Goal: Obtain resource: Download file/media

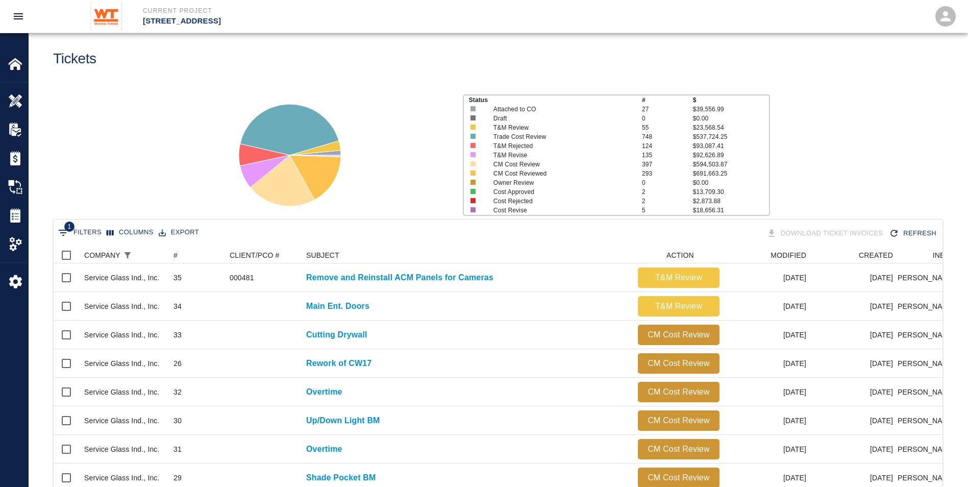
scroll to position [14, 0]
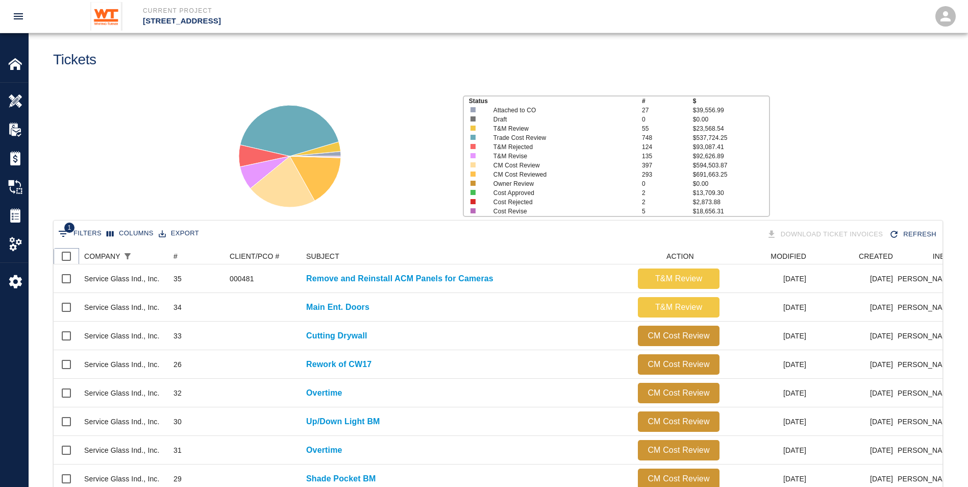
click at [66, 253] on input "Select all rows" at bounding box center [66, 256] width 21 height 21
checkbox input "true"
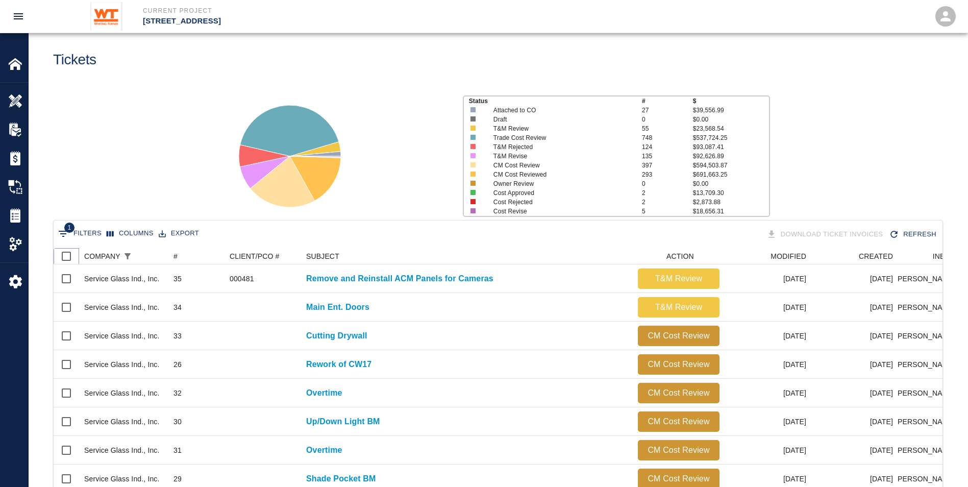
checkbox input "true"
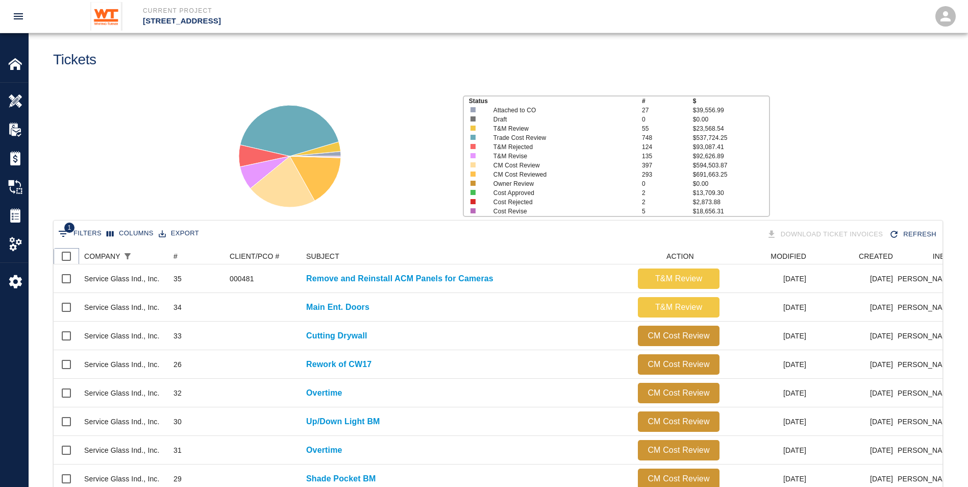
checkbox input "true"
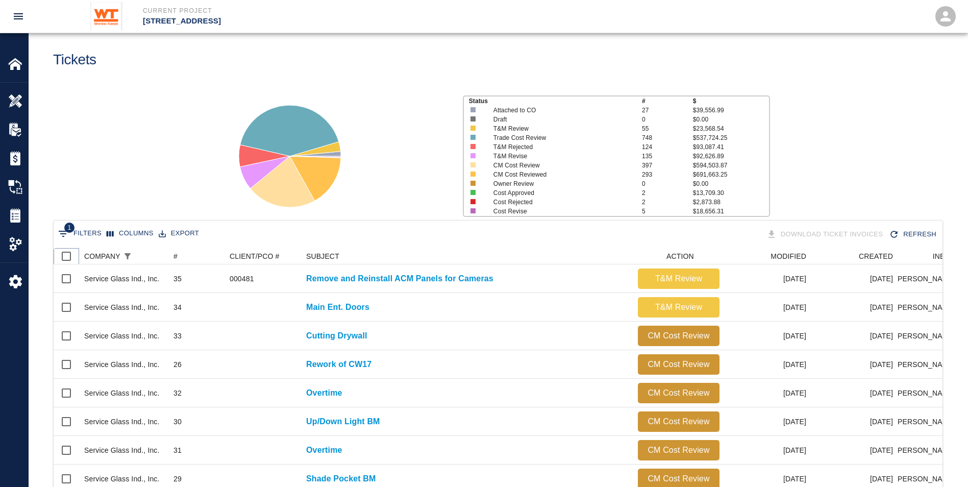
checkbox input "true"
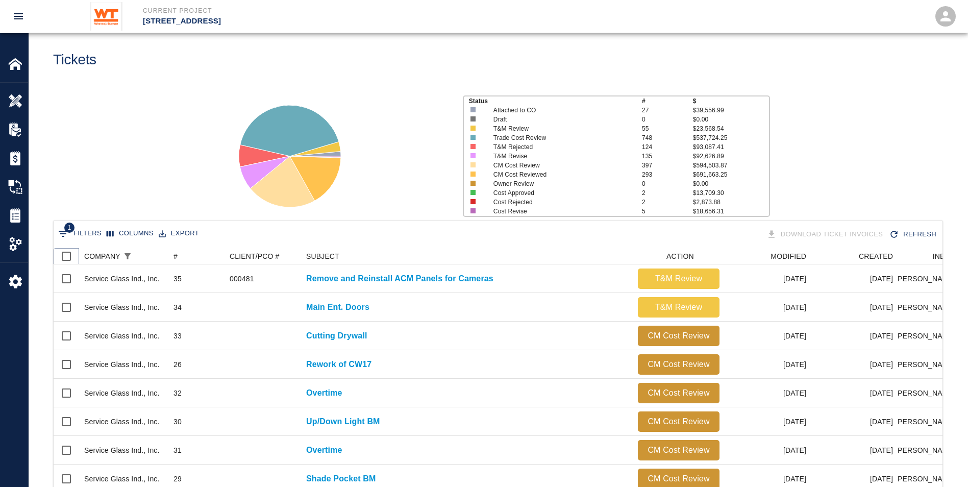
checkbox input "true"
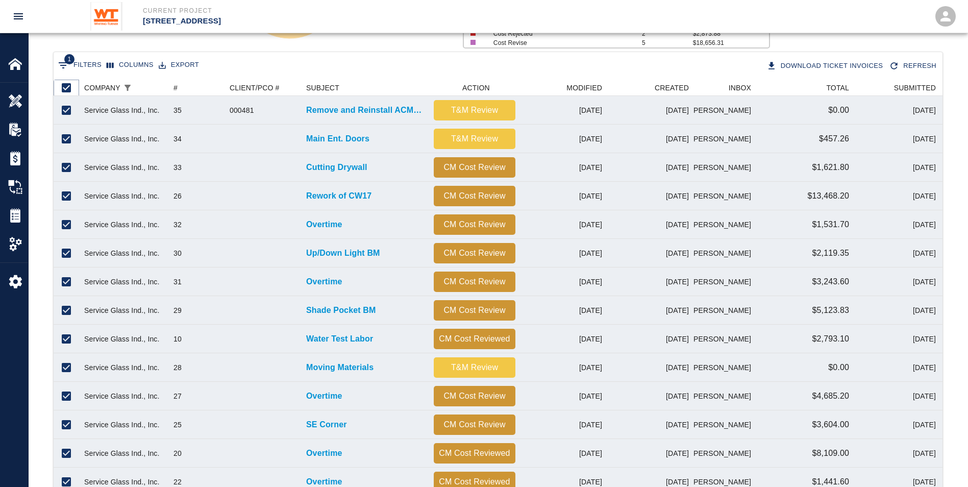
scroll to position [160, 0]
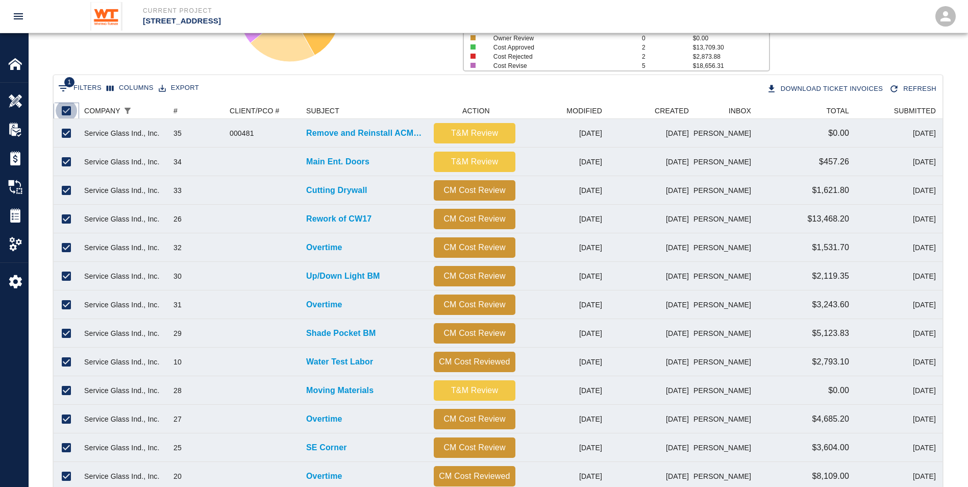
click at [65, 108] on input "Unselect all rows" at bounding box center [66, 110] width 21 height 21
checkbox input "false"
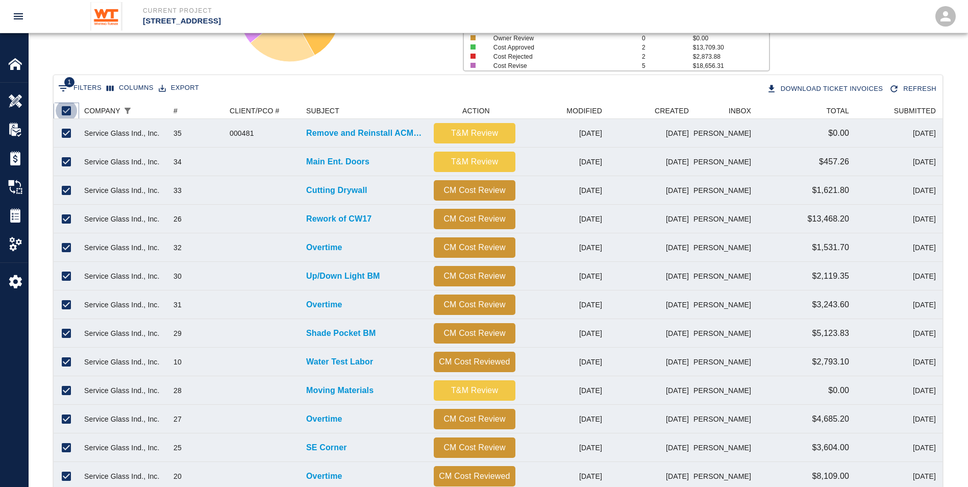
checkbox input "false"
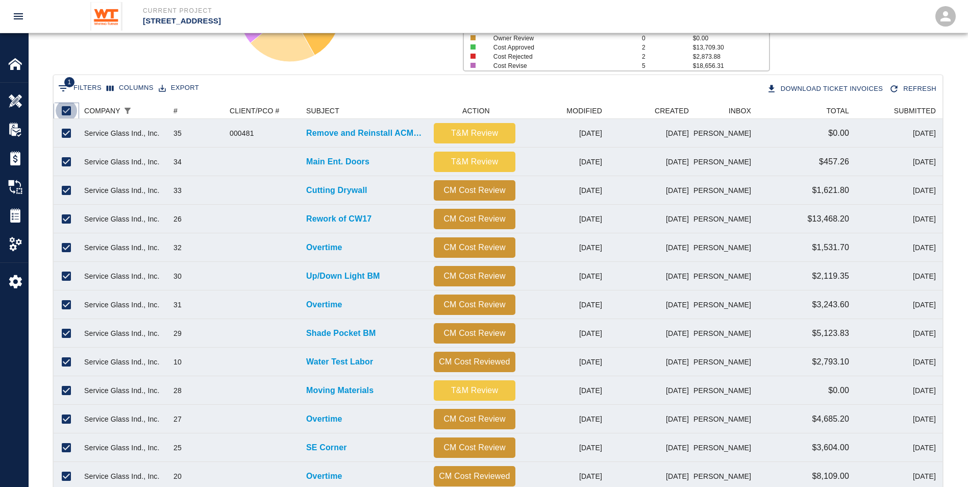
checkbox input "false"
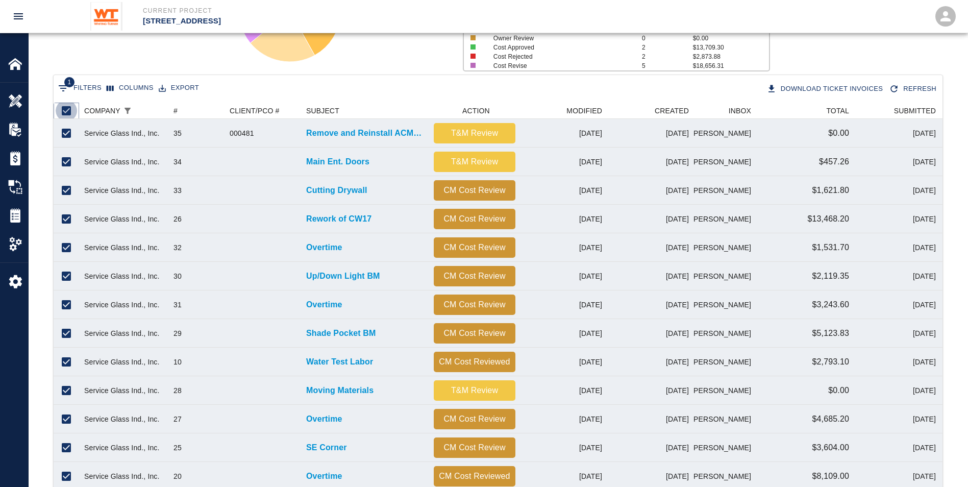
checkbox input "false"
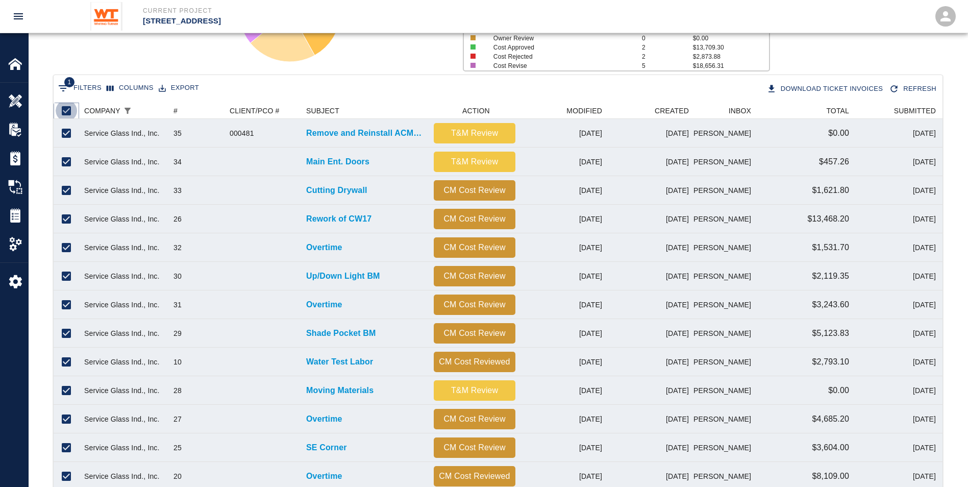
checkbox input "false"
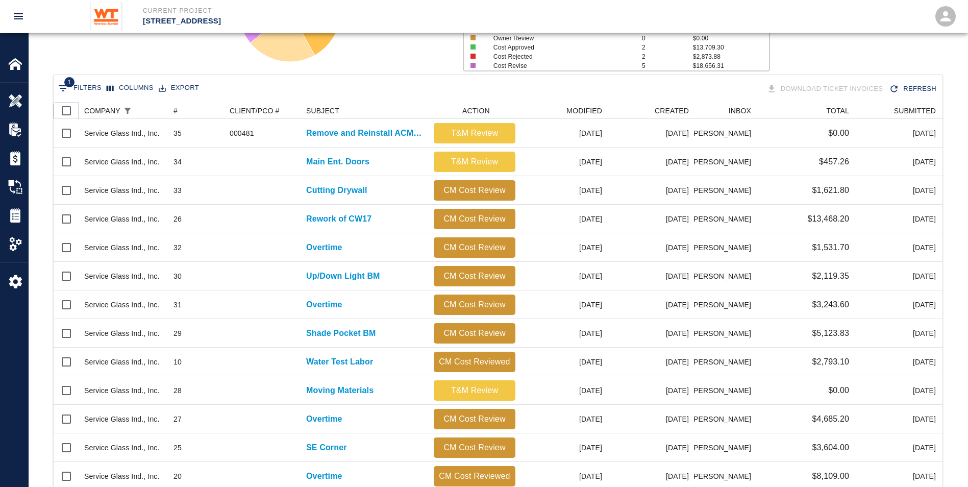
click at [68, 109] on input "Select all rows" at bounding box center [66, 110] width 21 height 21
checkbox input "true"
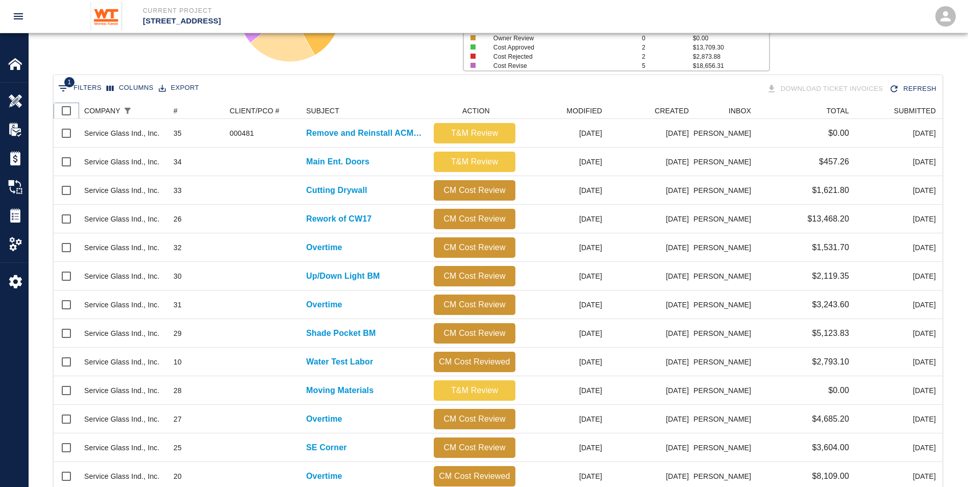
checkbox input "true"
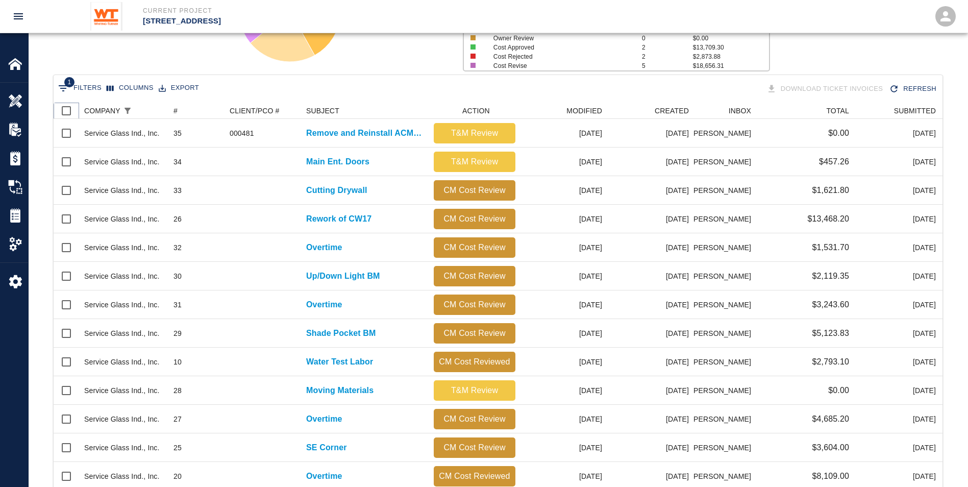
checkbox input "true"
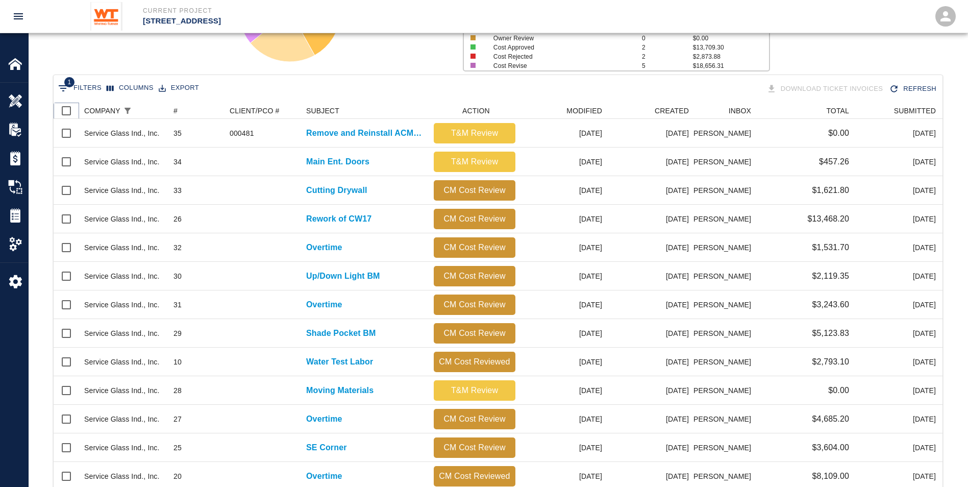
checkbox input "true"
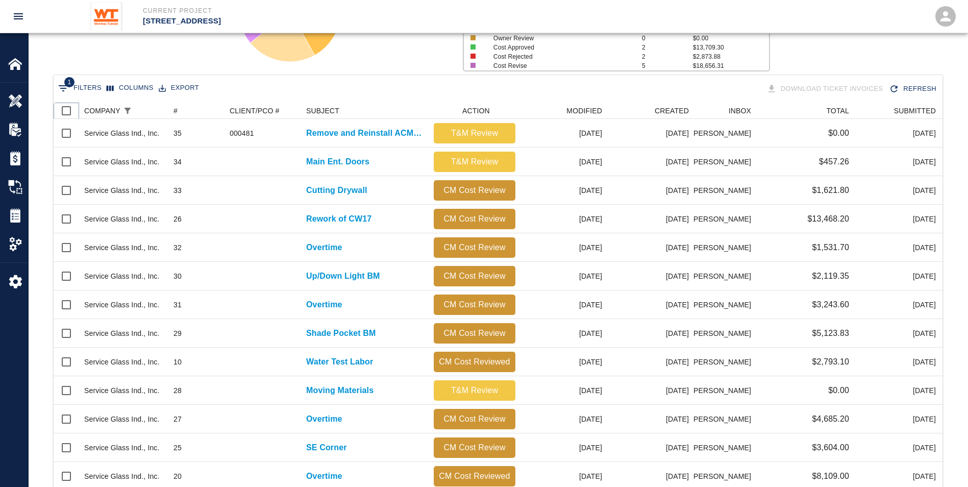
checkbox input "true"
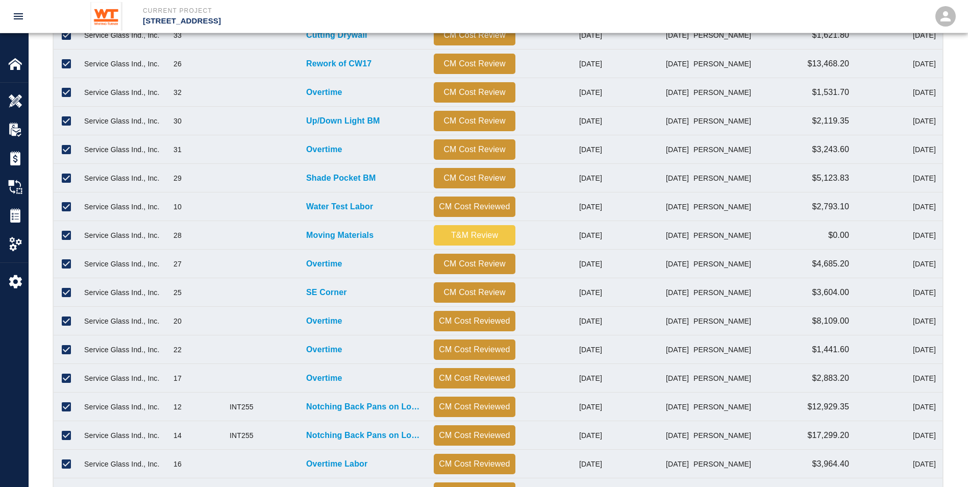
scroll to position [415, 0]
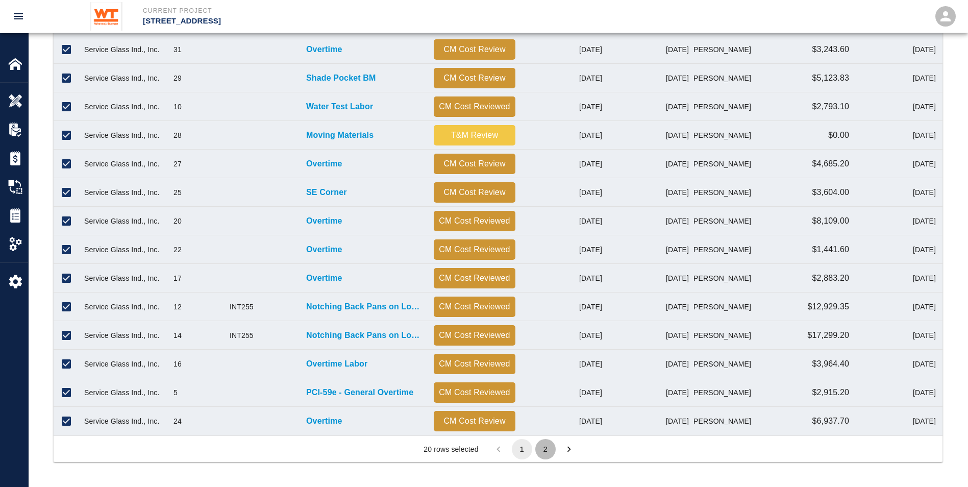
click at [542, 447] on button "2" at bounding box center [546, 449] width 20 height 20
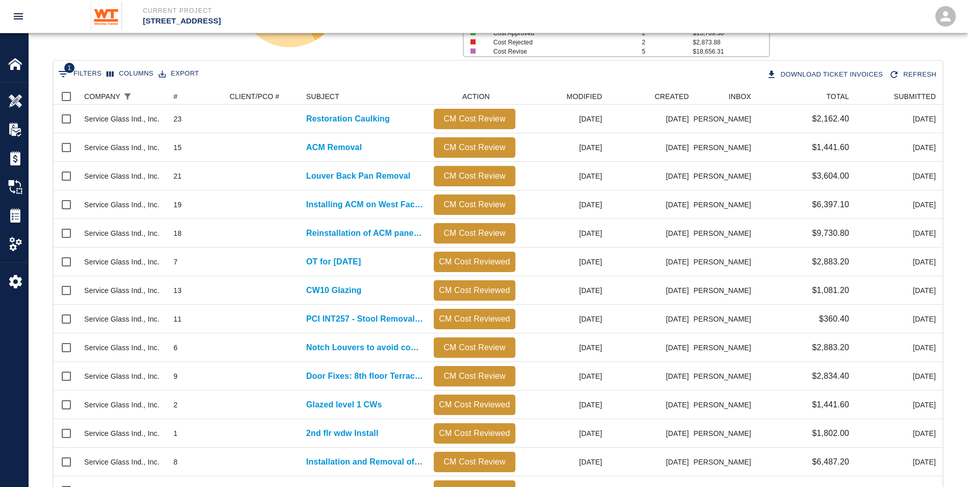
scroll to position [17, 0]
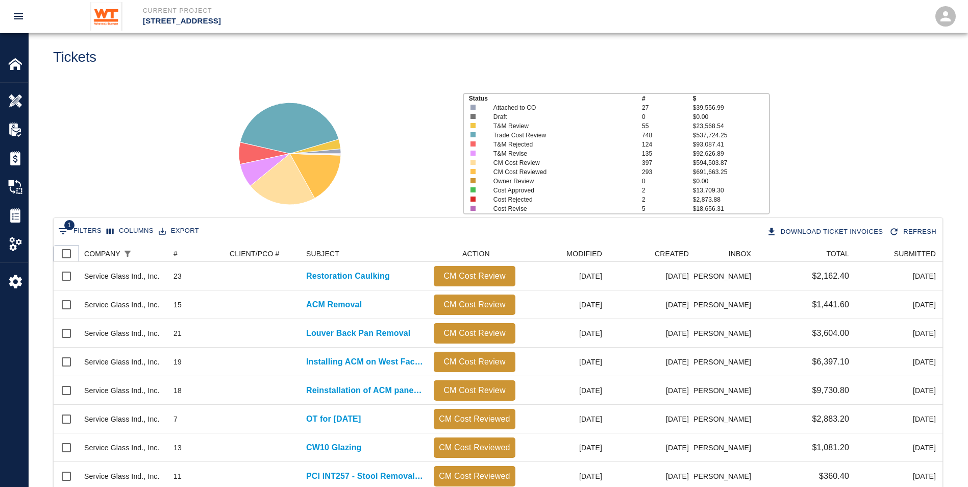
click at [67, 253] on input "Select all rows" at bounding box center [66, 253] width 21 height 21
checkbox input "true"
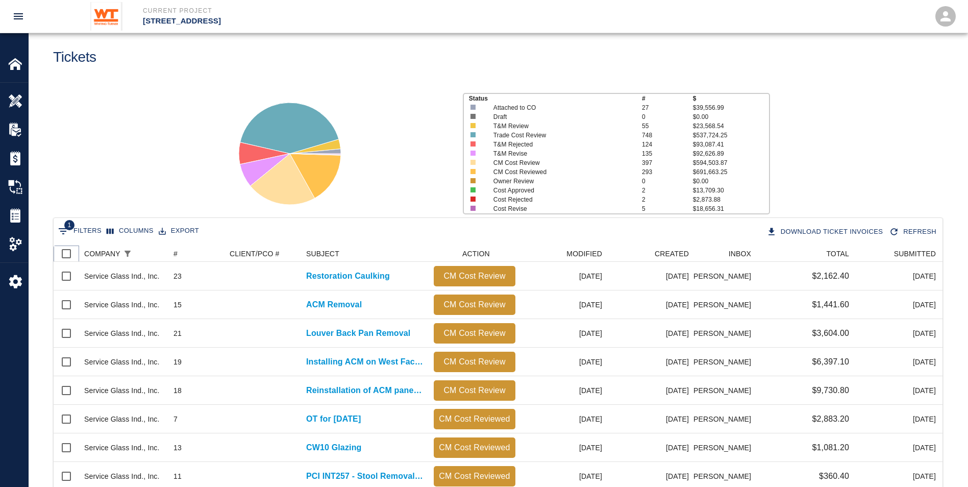
checkbox input "true"
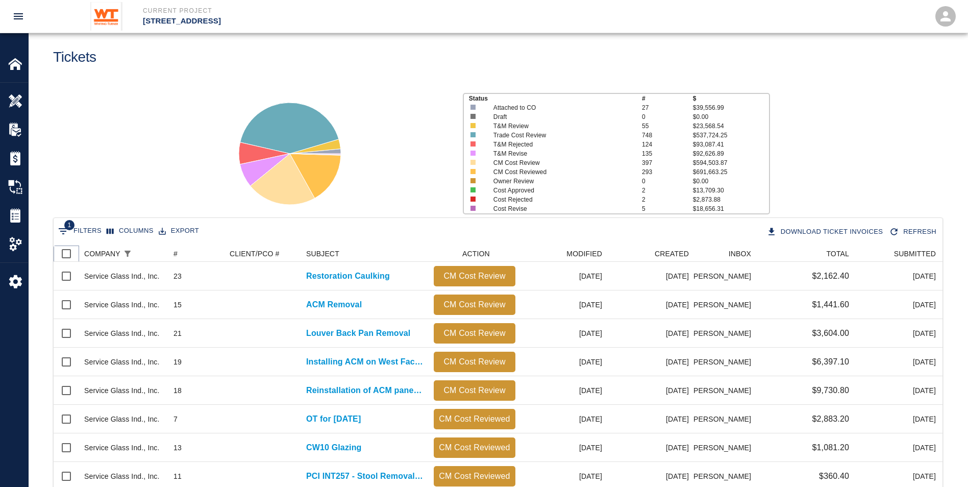
checkbox input "true"
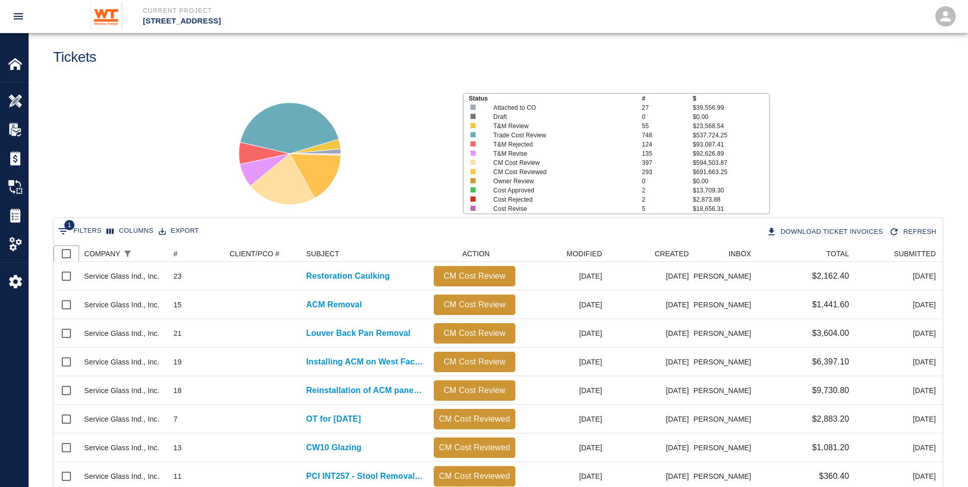
checkbox input "true"
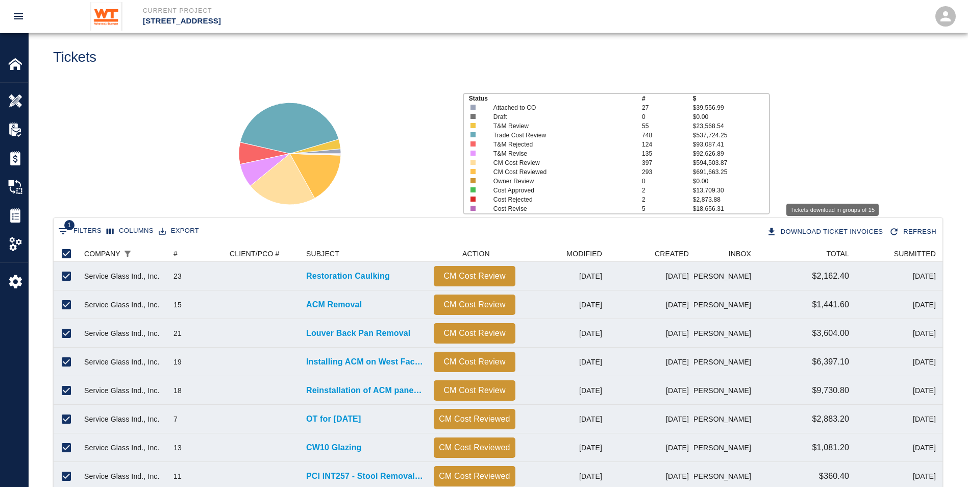
click at [801, 236] on button "Download Ticket Invoices" at bounding box center [826, 232] width 123 height 18
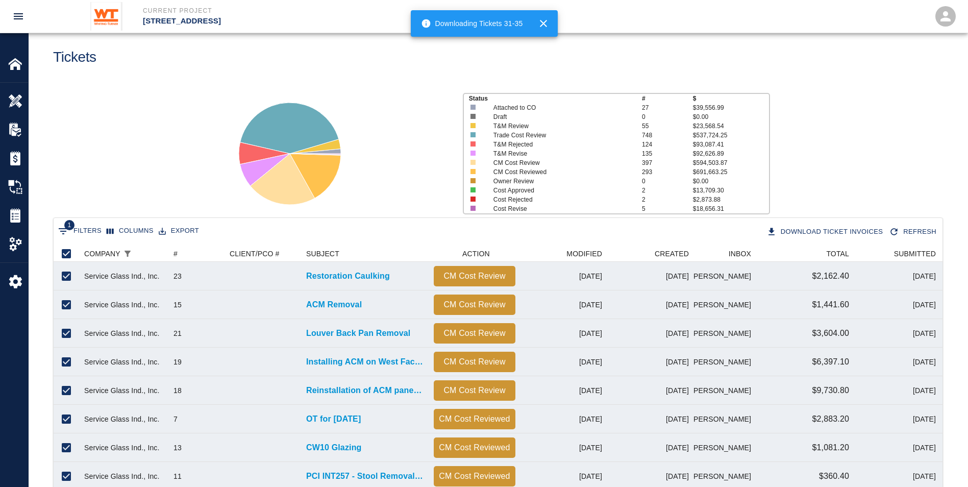
checkbox input "false"
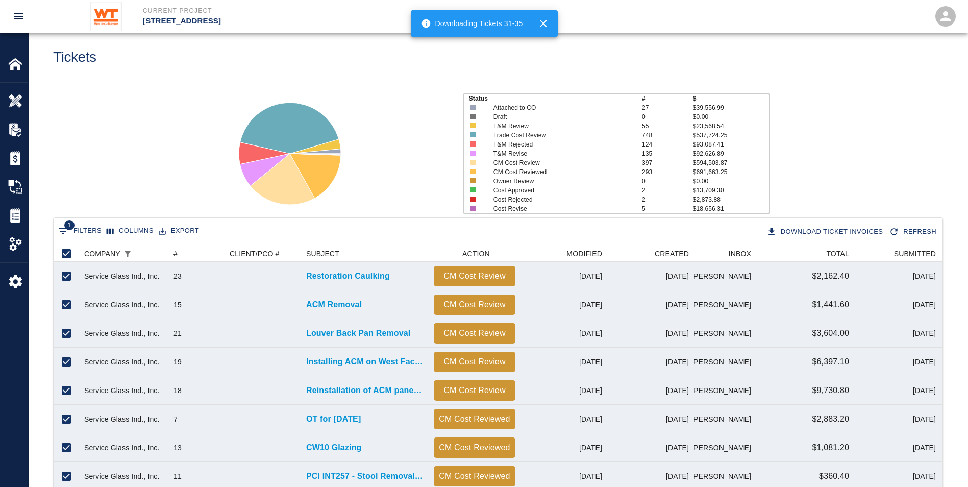
checkbox input "false"
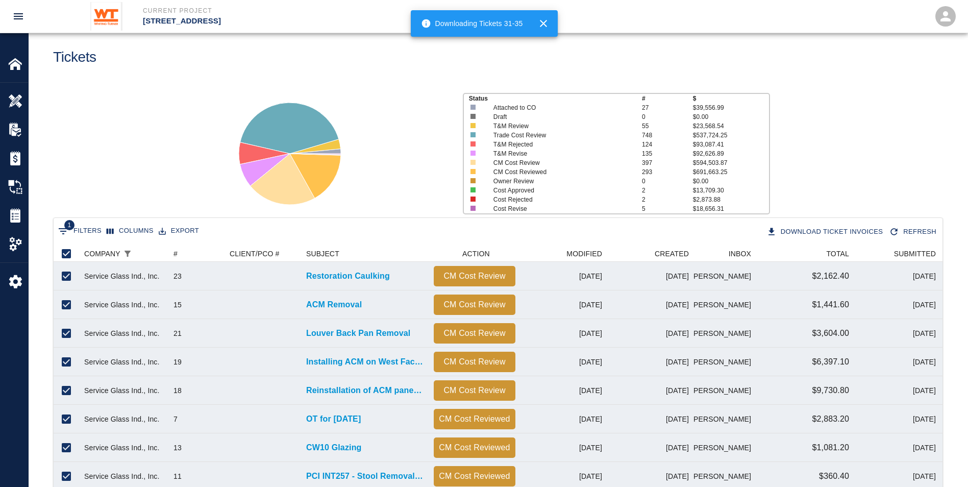
checkbox input "false"
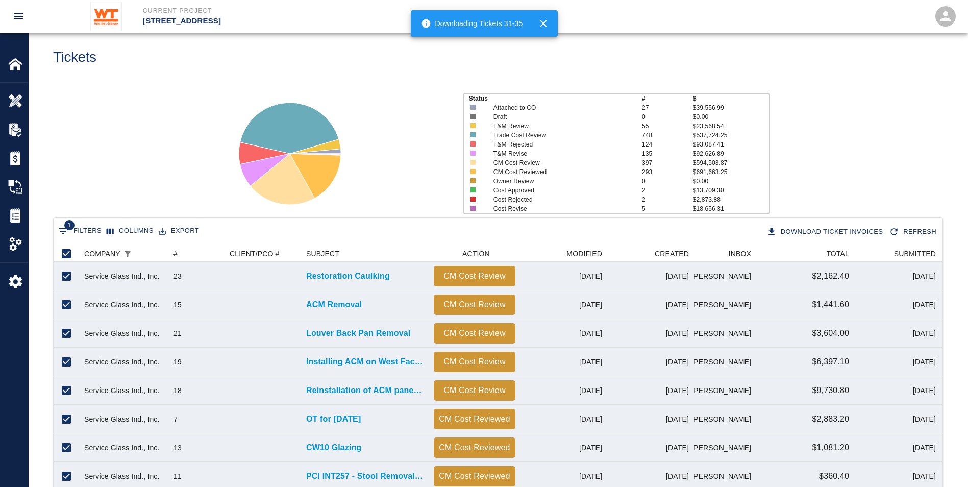
checkbox input "false"
